Goal: Task Accomplishment & Management: Use online tool/utility

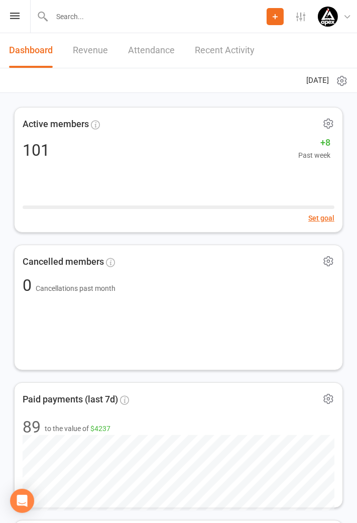
click at [15, 25] on div "Prospect Member Non-attending contact Class / event Appointment Grading event T…" at bounding box center [178, 16] width 357 height 33
click at [15, 18] on icon at bounding box center [15, 16] width 10 height 7
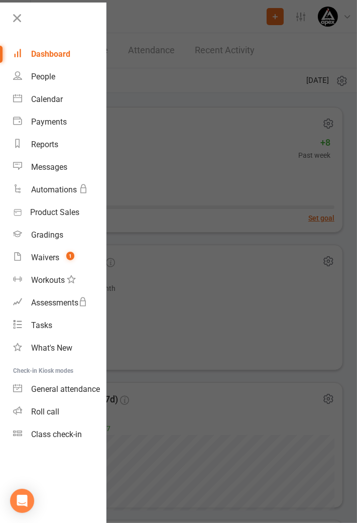
click at [55, 436] on div "Class check-in" at bounding box center [56, 435] width 51 height 10
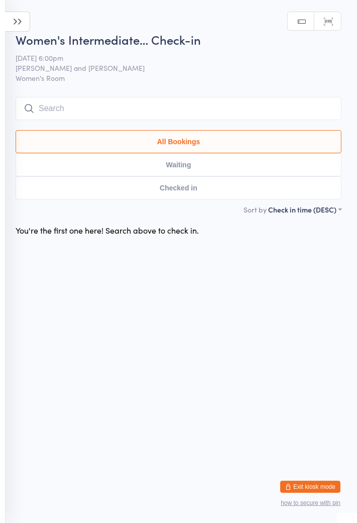
click at [18, 26] on icon at bounding box center [17, 22] width 25 height 20
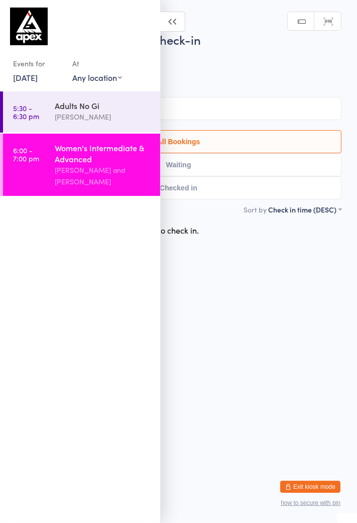
click at [38, 79] on link "24 Jul, 2025" at bounding box center [25, 77] width 25 height 11
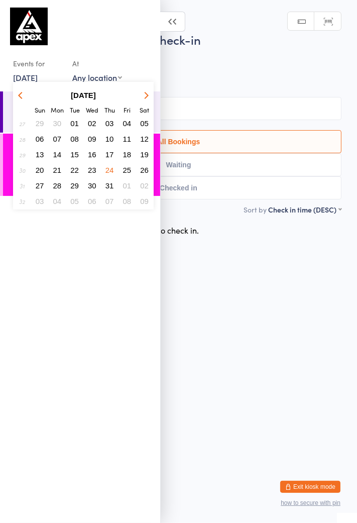
click at [143, 96] on icon "button" at bounding box center [145, 94] width 7 height 7
click at [146, 99] on button "button" at bounding box center [144, 95] width 15 height 14
click at [110, 145] on button "11" at bounding box center [110, 139] width 16 height 14
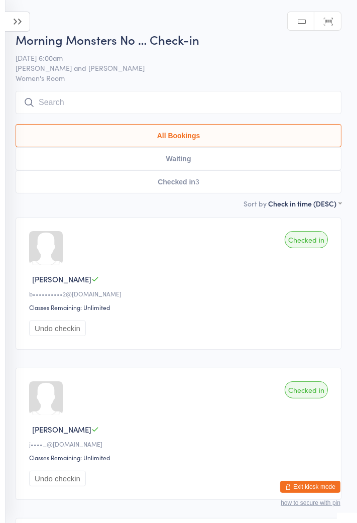
click at [16, 27] on icon at bounding box center [17, 22] width 25 height 20
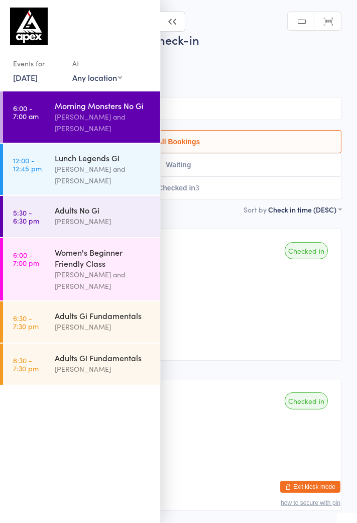
click at [78, 213] on div "Adults No Gi" at bounding box center [103, 210] width 97 height 11
